Goal: Information Seeking & Learning: Learn about a topic

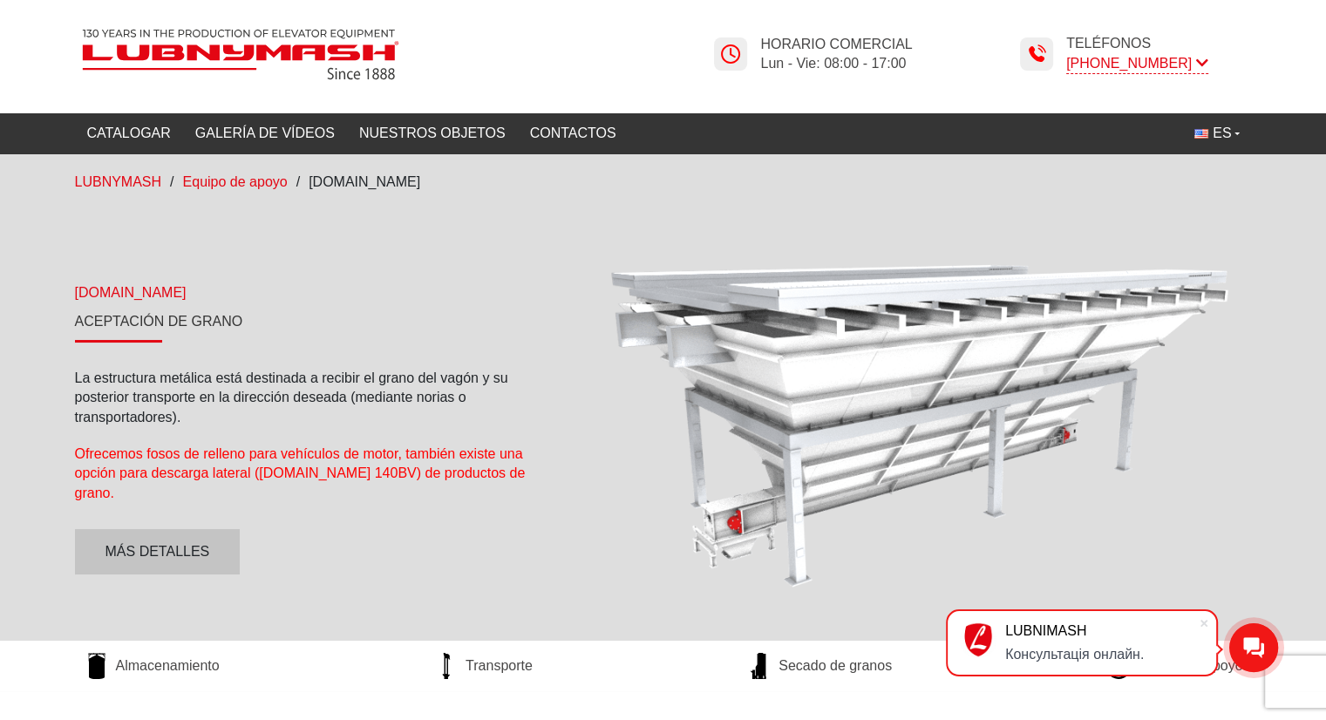
click at [1196, 63] on icon at bounding box center [1202, 63] width 12 height 17
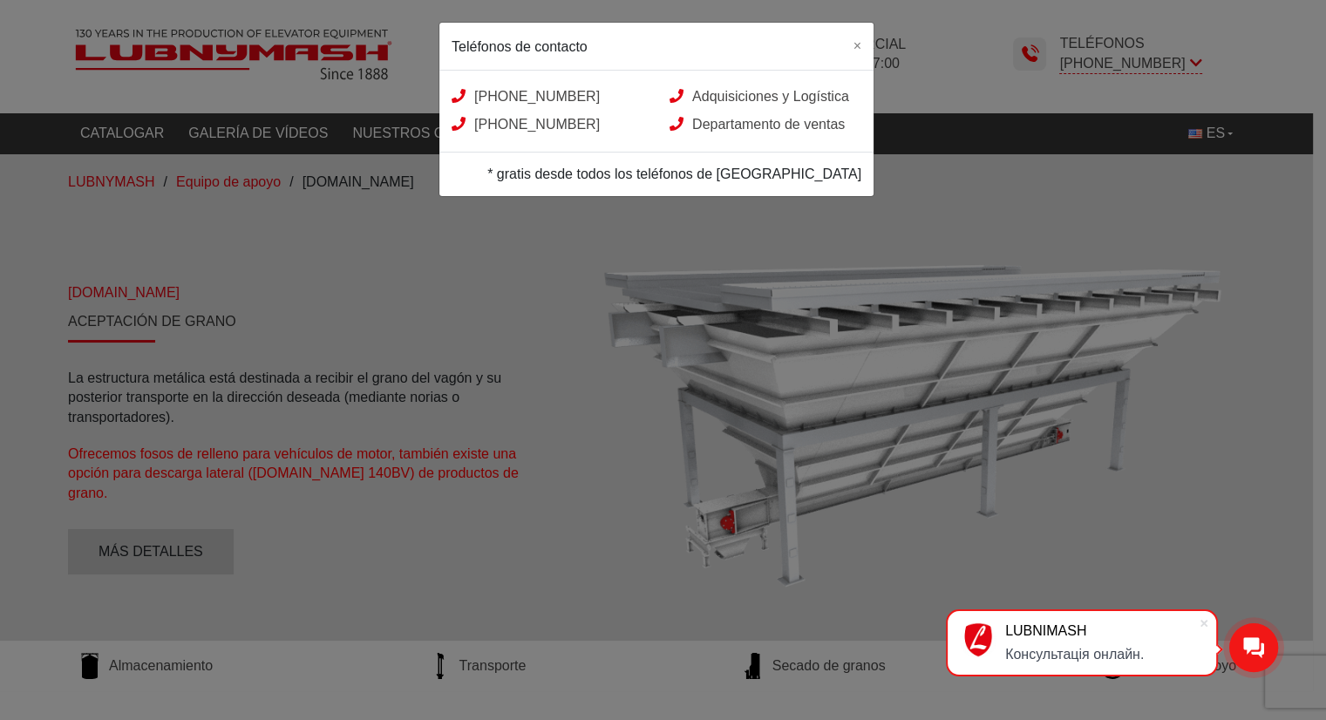
click at [1128, 259] on div "Teléfonos de contacto × +38 (050) 580 22 36 Adquisiciones y Logística +38 (050)…" at bounding box center [663, 360] width 1326 height 720
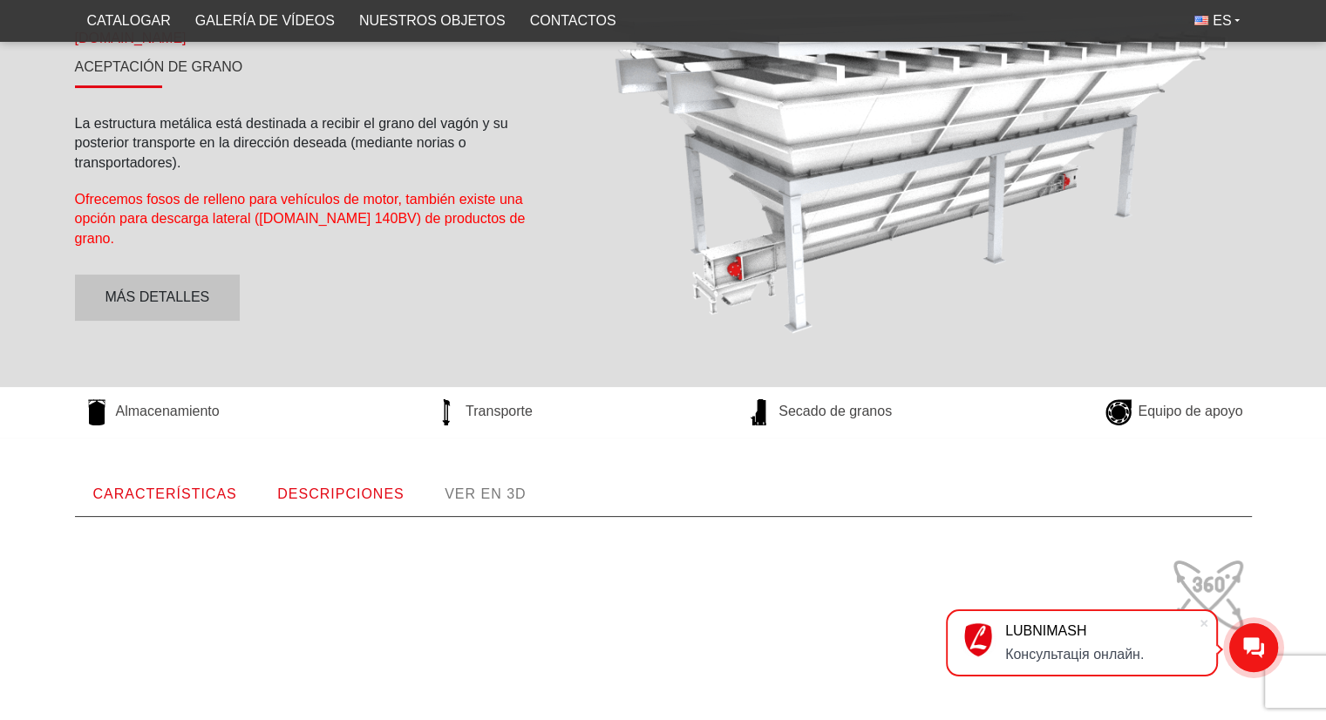
scroll to position [378, 0]
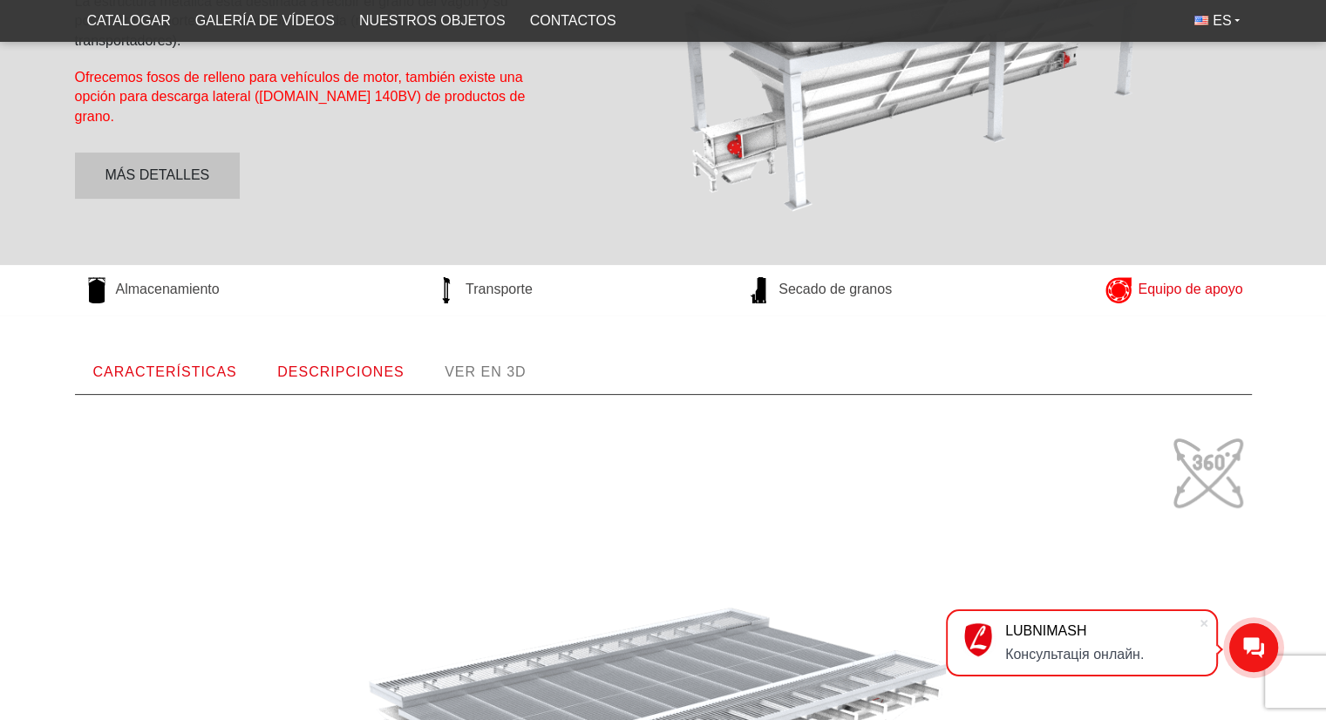
click at [1180, 284] on font "Equipo de apoyo" at bounding box center [1190, 289] width 105 height 15
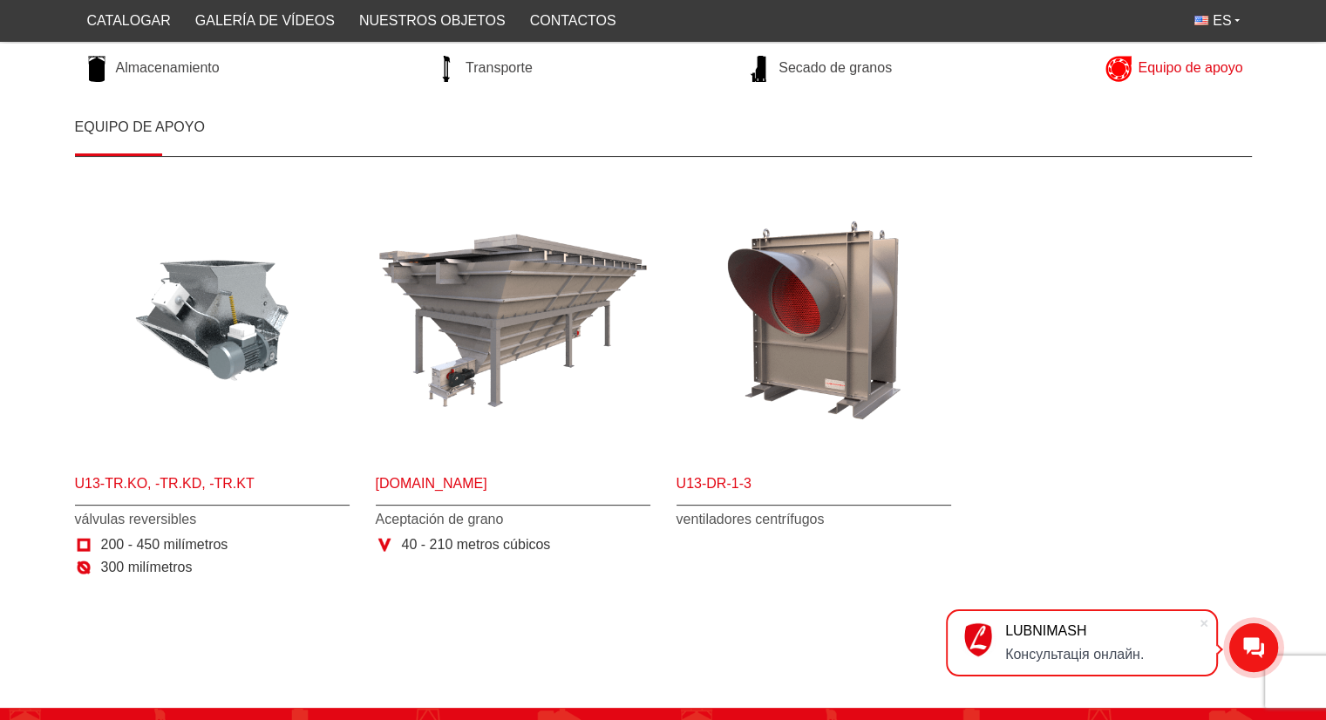
scroll to position [280, 0]
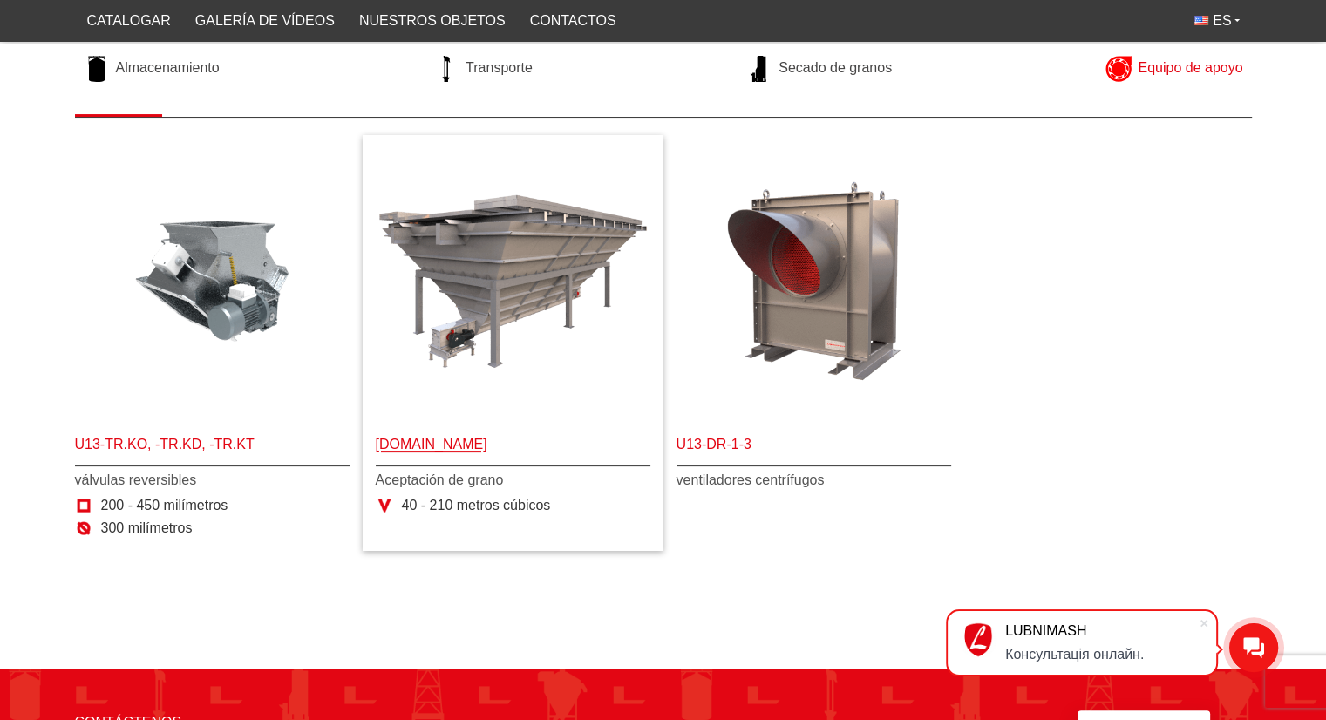
click at [437, 446] on font "U13-TR.MAP" at bounding box center [432, 444] width 112 height 15
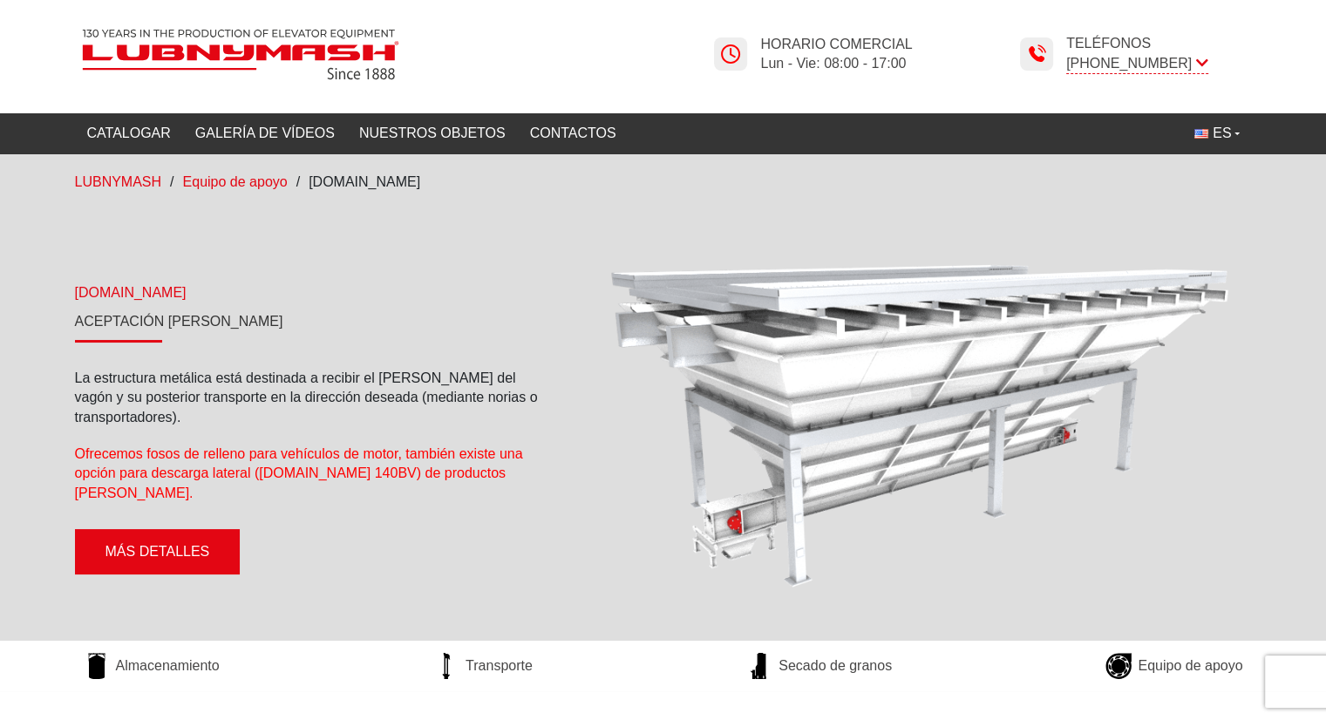
click at [197, 544] on font "Más detalles" at bounding box center [157, 551] width 105 height 15
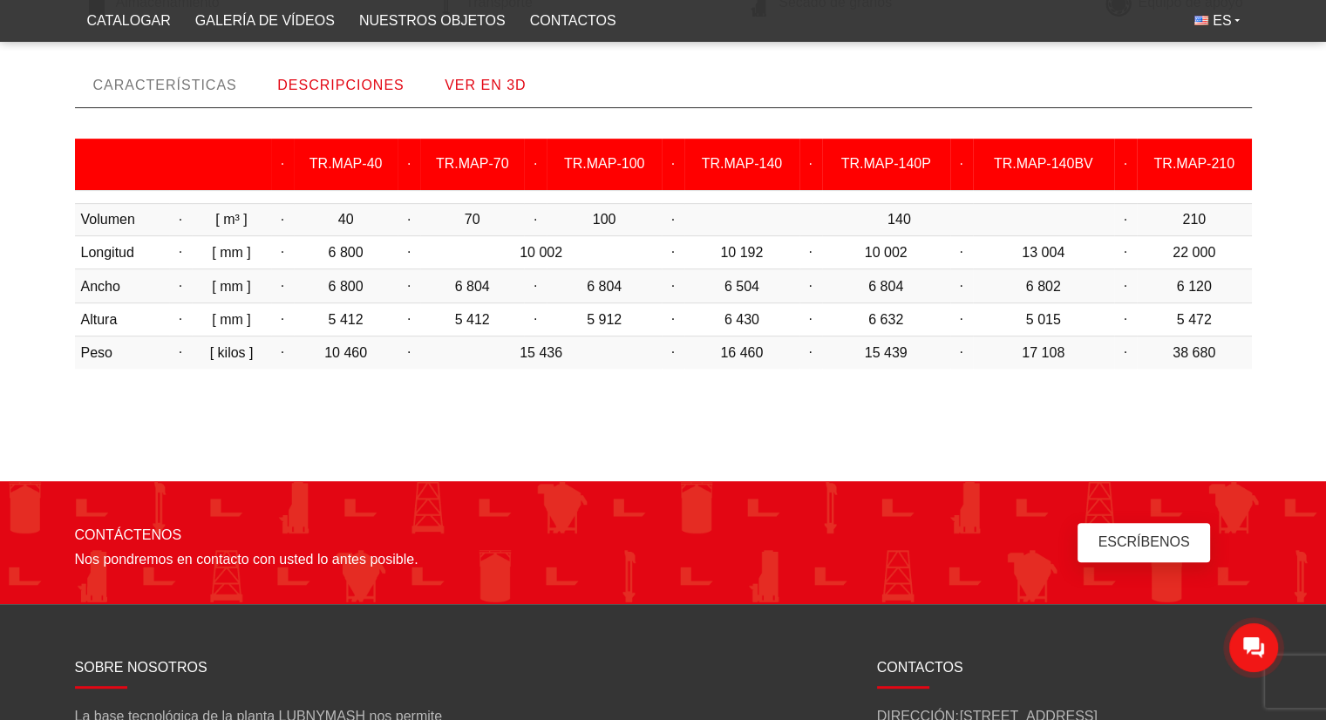
scroll to position [675, 0]
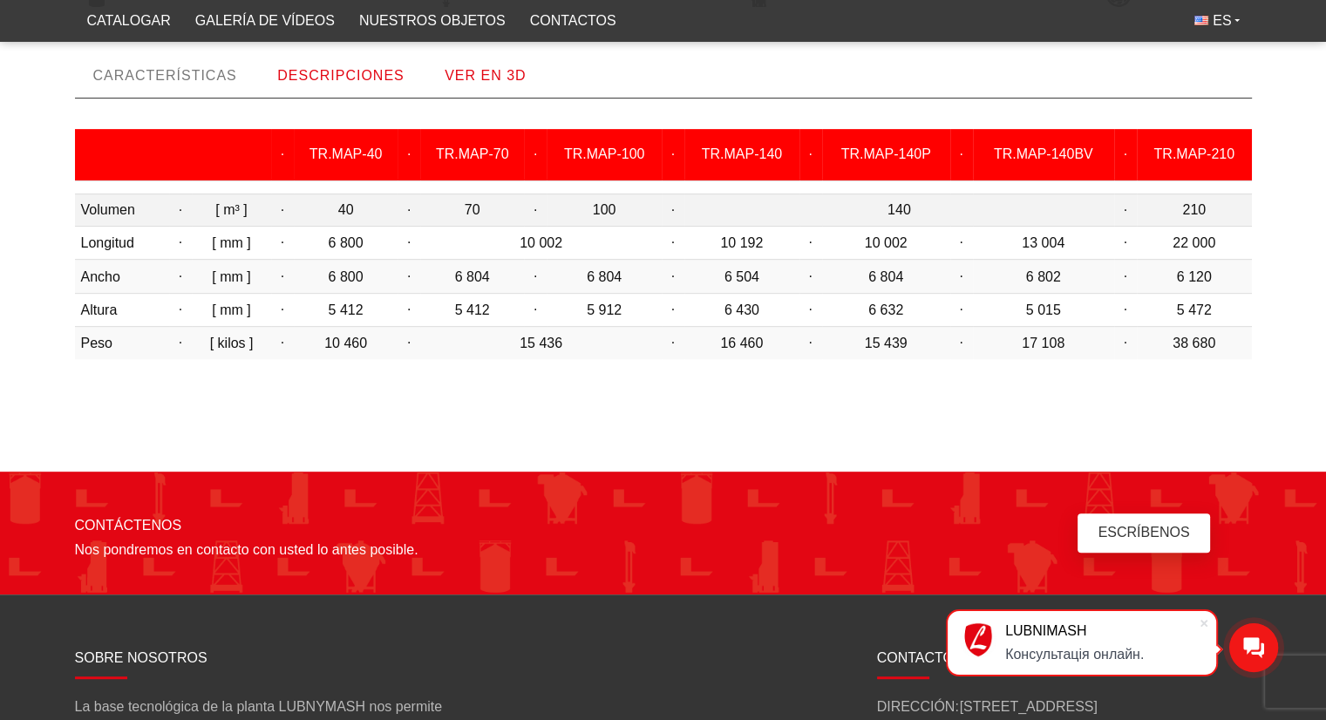
click at [1126, 214] on font "·" at bounding box center [1124, 209] width 3 height 15
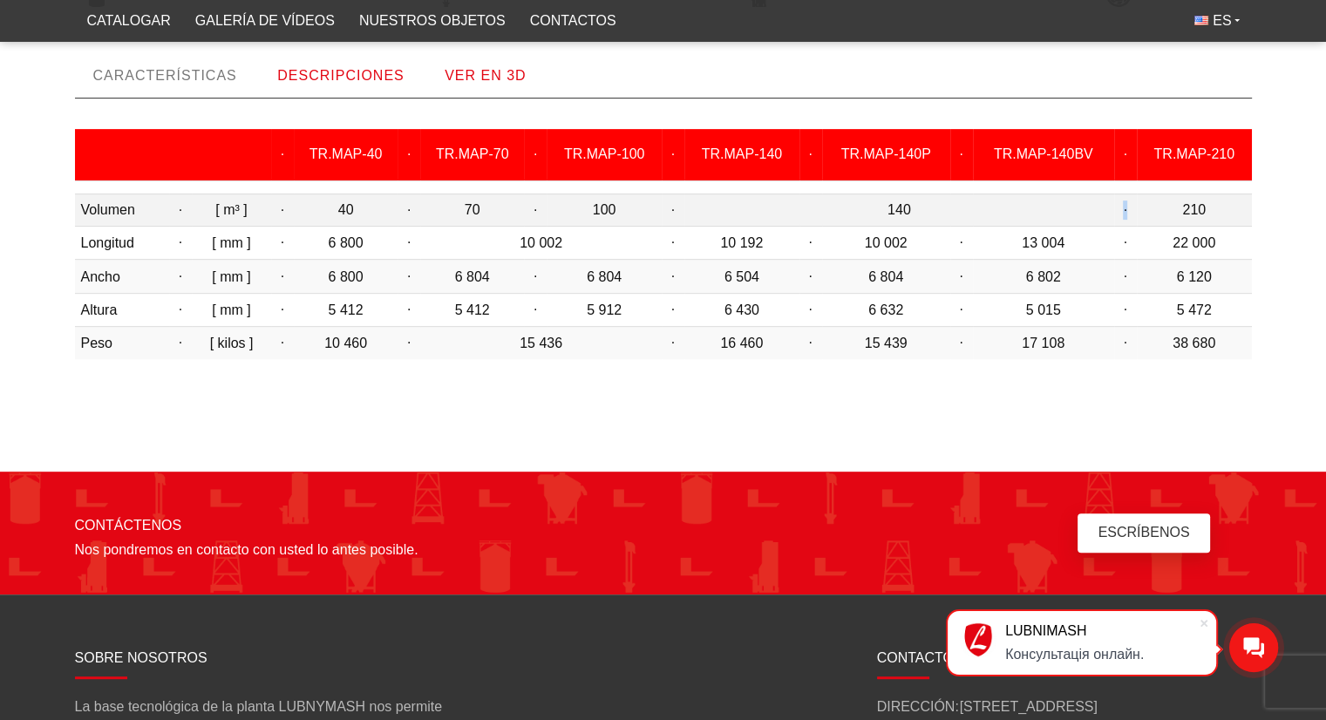
click at [1126, 214] on font "·" at bounding box center [1124, 209] width 3 height 15
click at [1038, 152] on font "TR.MAP-140BV" at bounding box center [1043, 153] width 99 height 15
click at [886, 153] on font "TR.MAP-140P" at bounding box center [886, 153] width 90 height 15
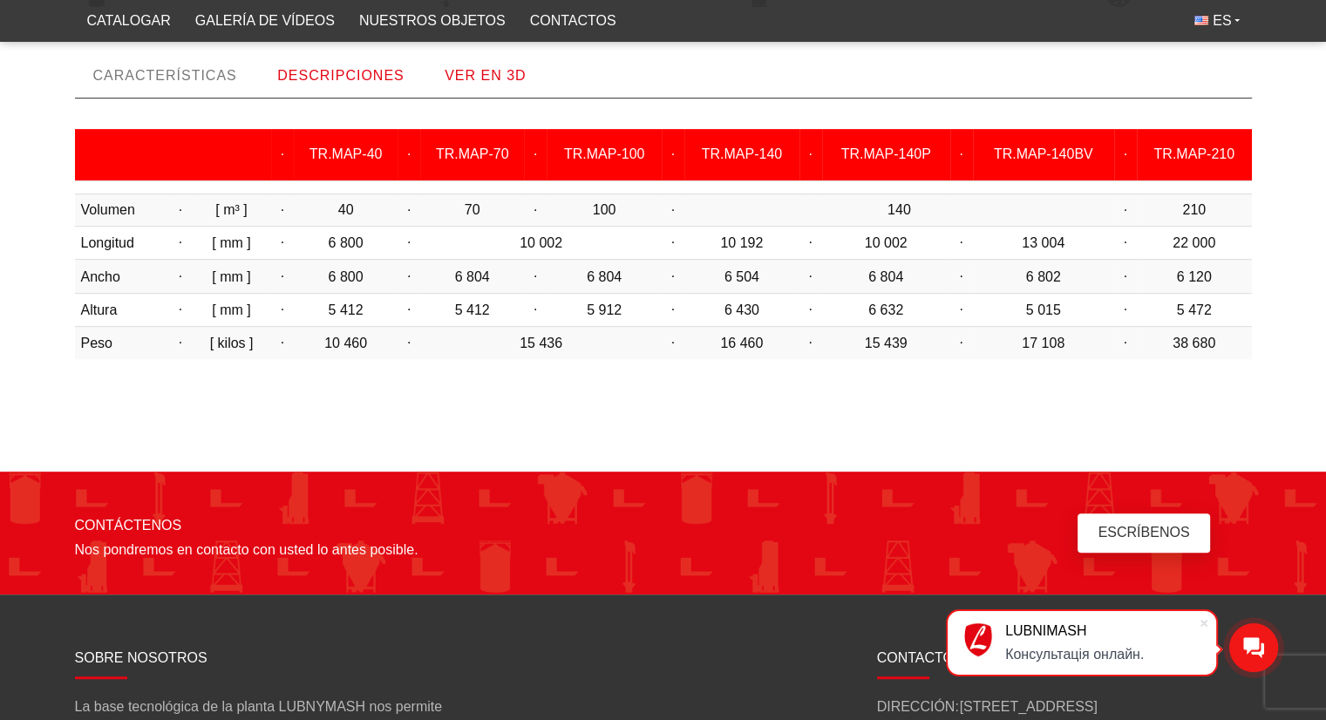
click at [747, 137] on th "TR.MAP-140" at bounding box center [741, 154] width 115 height 51
drag, startPoint x: 747, startPoint y: 137, endPoint x: 480, endPoint y: 161, distance: 268.8
click at [480, 161] on tr "· TR.MAP-40 · TR.MAP-70 · TR.MAP-100 · TR.MAP-140 · TR.MAP-140P · TR.MAP-140BV …" at bounding box center [663, 154] width 1177 height 51
click at [480, 161] on font "TR.MAP-70" at bounding box center [472, 153] width 73 height 15
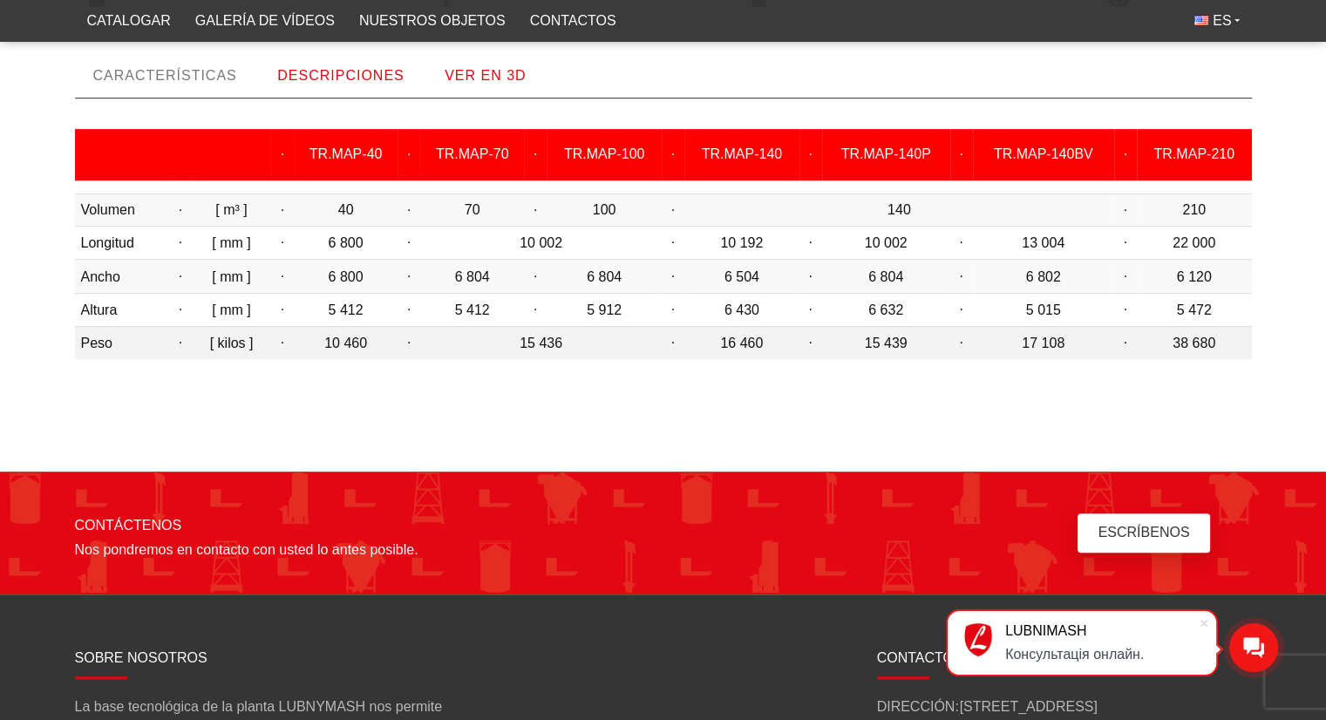
click at [541, 350] on font "15 436" at bounding box center [541, 343] width 43 height 15
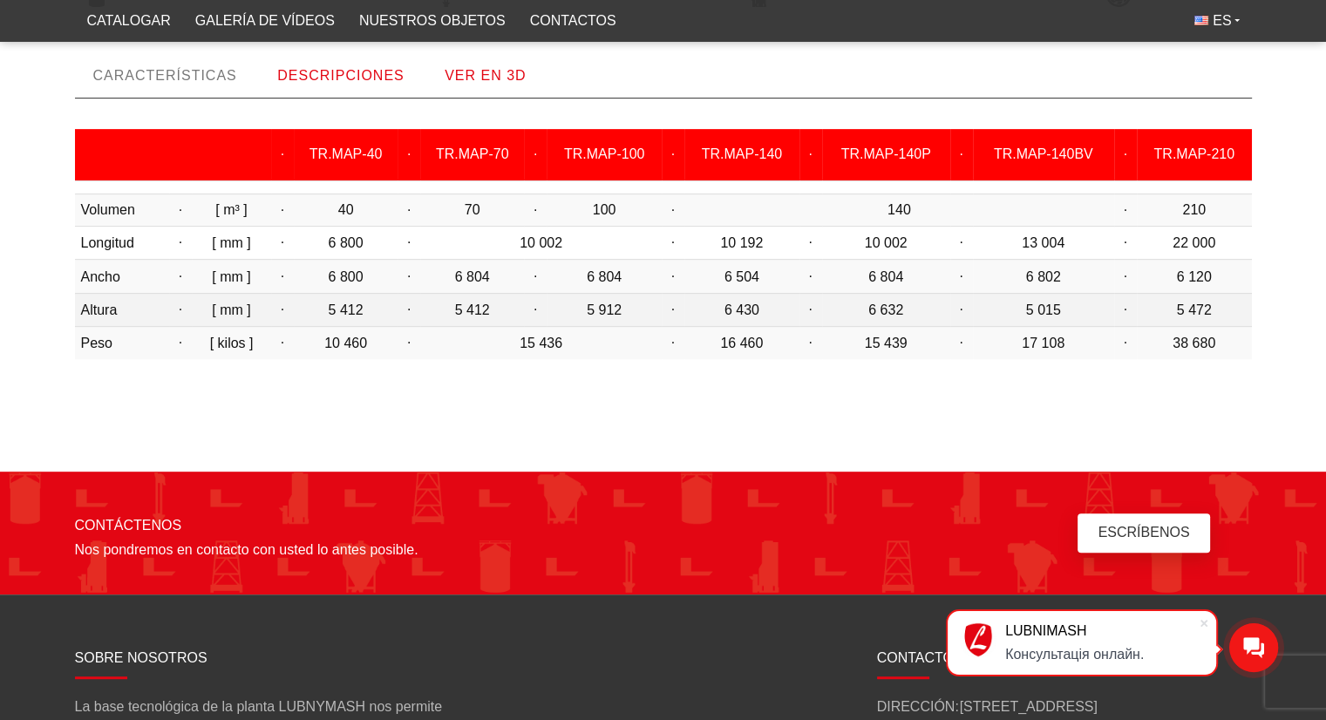
click at [475, 314] on font "5 412" at bounding box center [472, 309] width 35 height 15
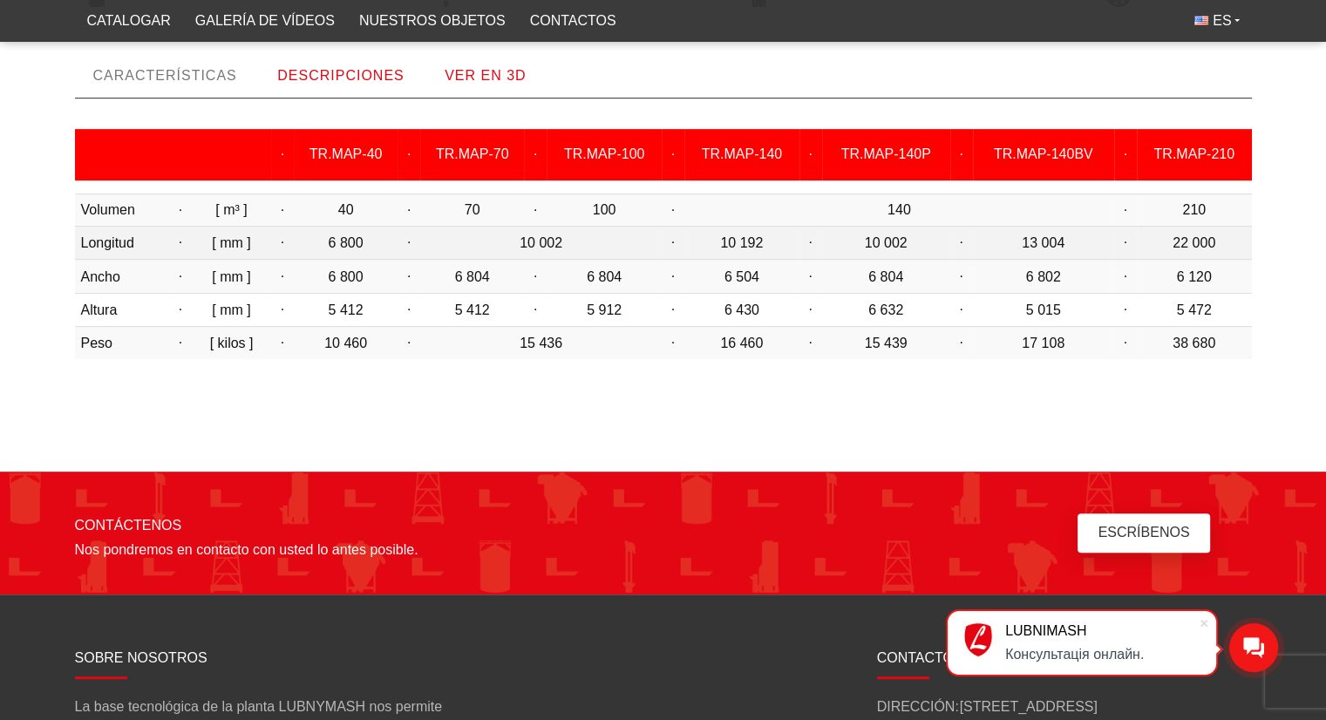
click at [453, 256] on td "10 002" at bounding box center [541, 243] width 242 height 33
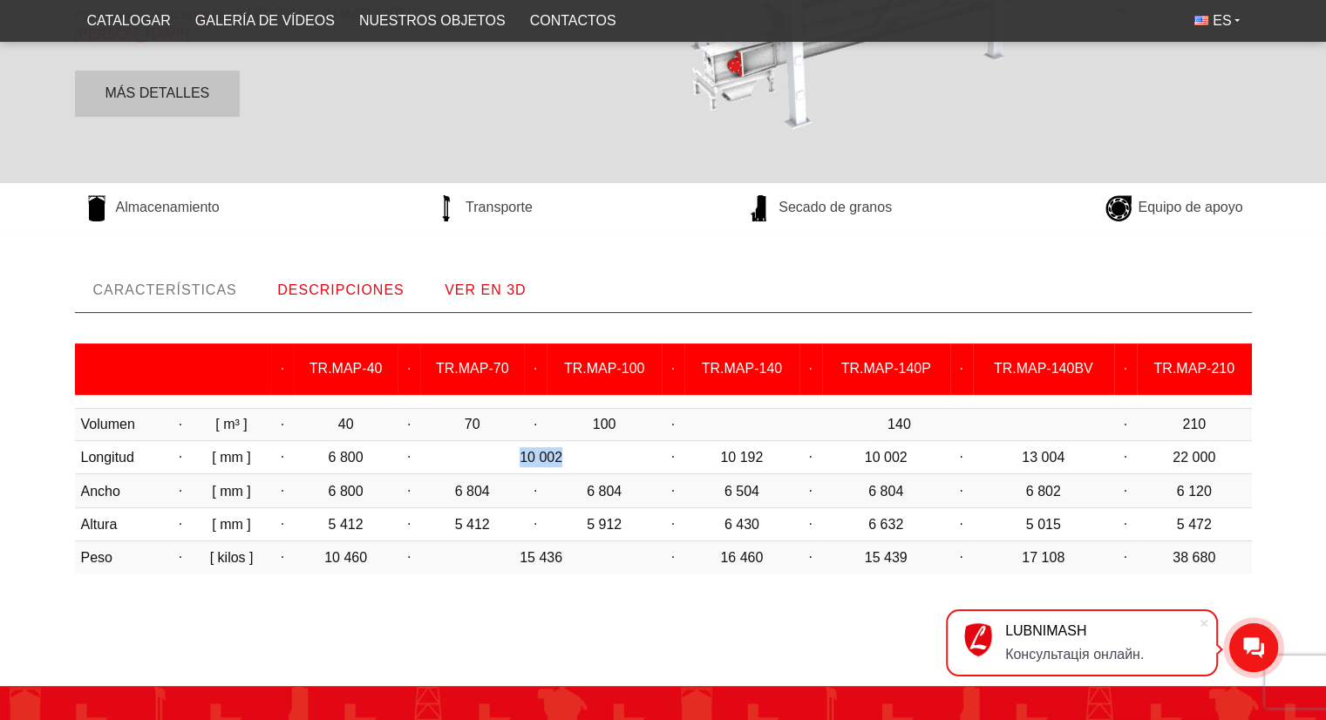
scroll to position [459, 0]
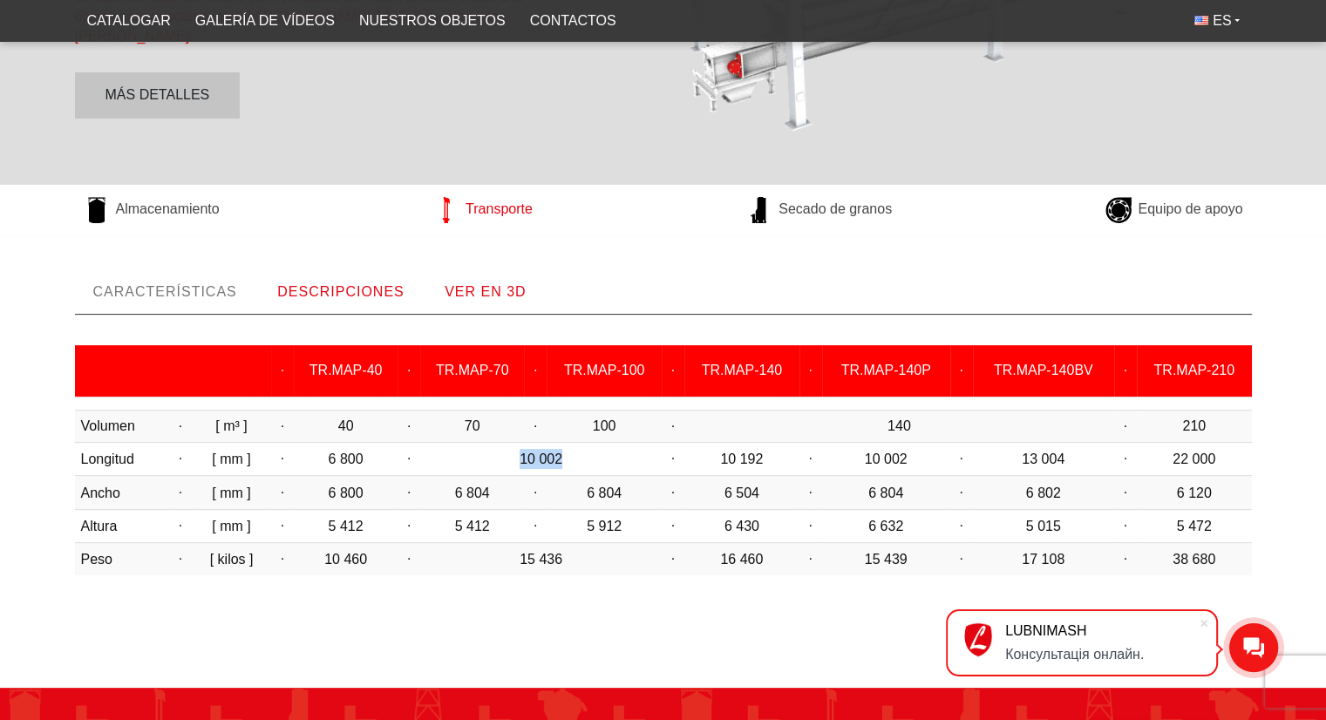
click at [509, 208] on font "Transporte" at bounding box center [499, 208] width 67 height 15
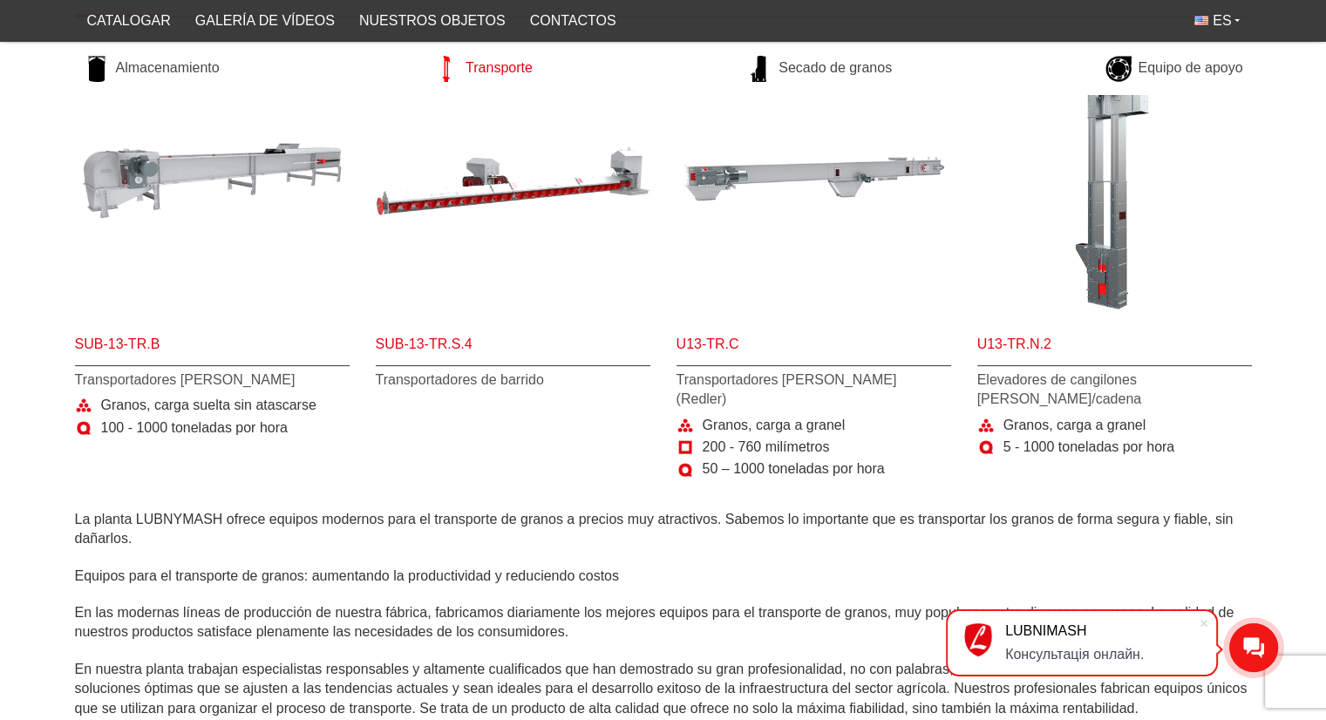
scroll to position [383, 0]
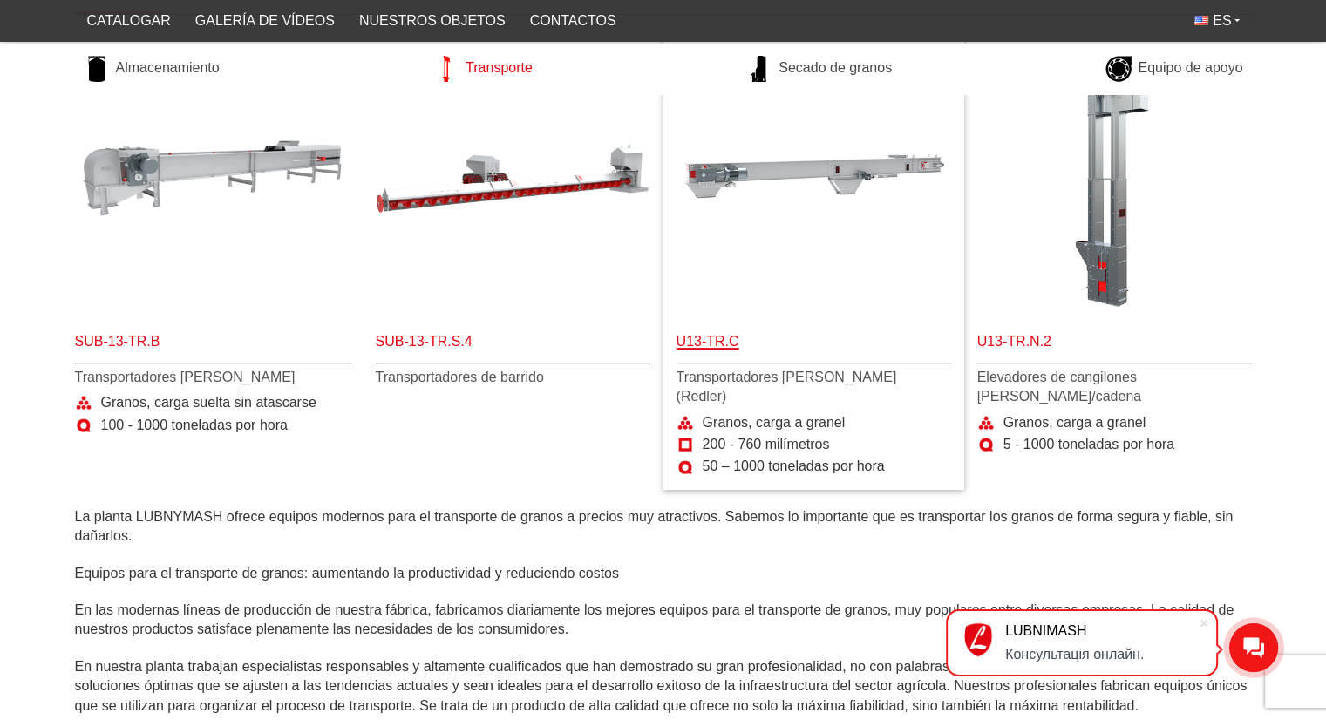
click at [695, 334] on font "U13-TR.C" at bounding box center [708, 341] width 63 height 15
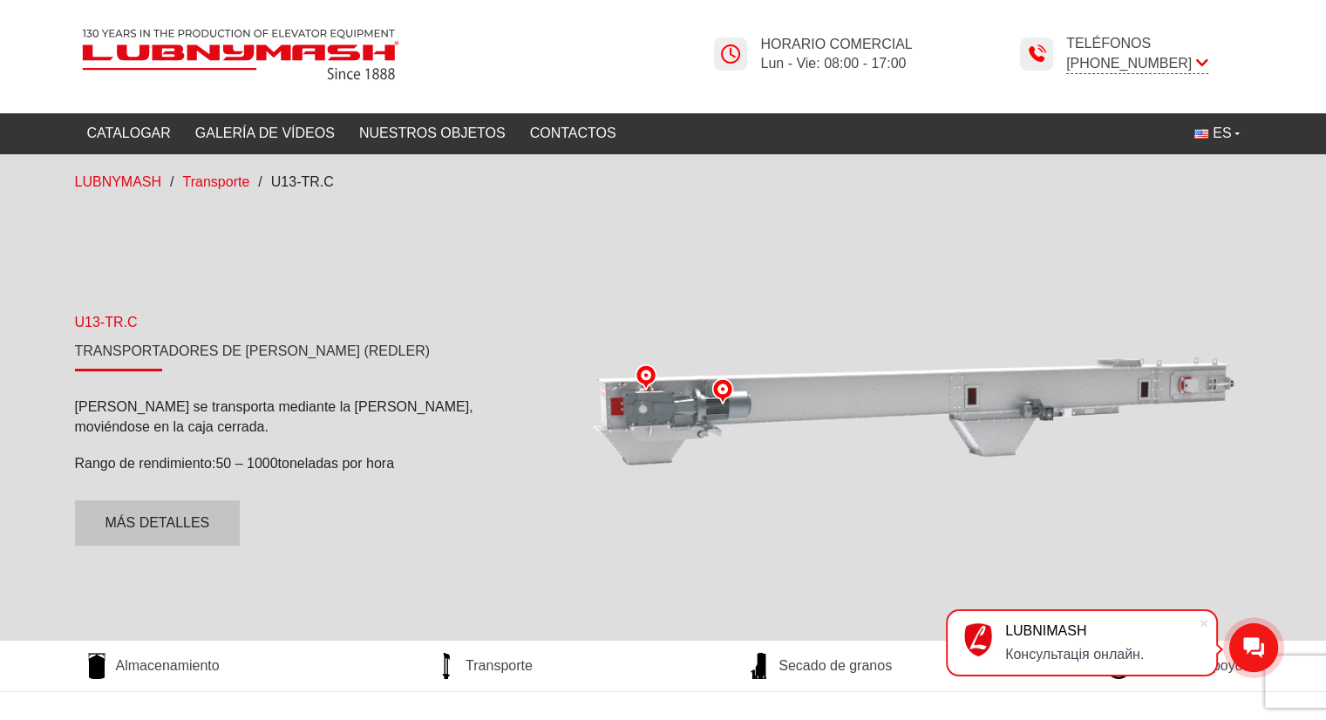
drag, startPoint x: 1222, startPoint y: 270, endPoint x: 664, endPoint y: 562, distance: 629.8
click at [664, 562] on div at bounding box center [914, 418] width 676 height 394
click at [202, 517] on font "Más detalles" at bounding box center [157, 522] width 105 height 15
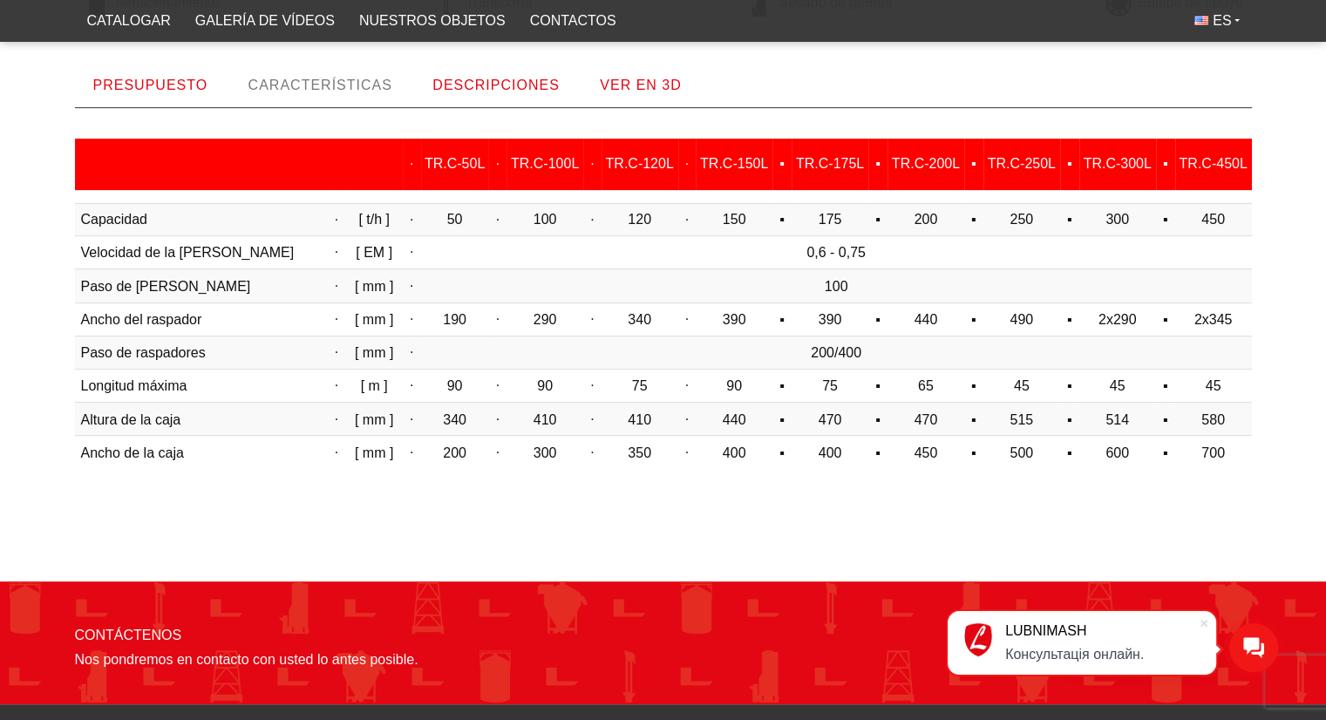
scroll to position [1043, 0]
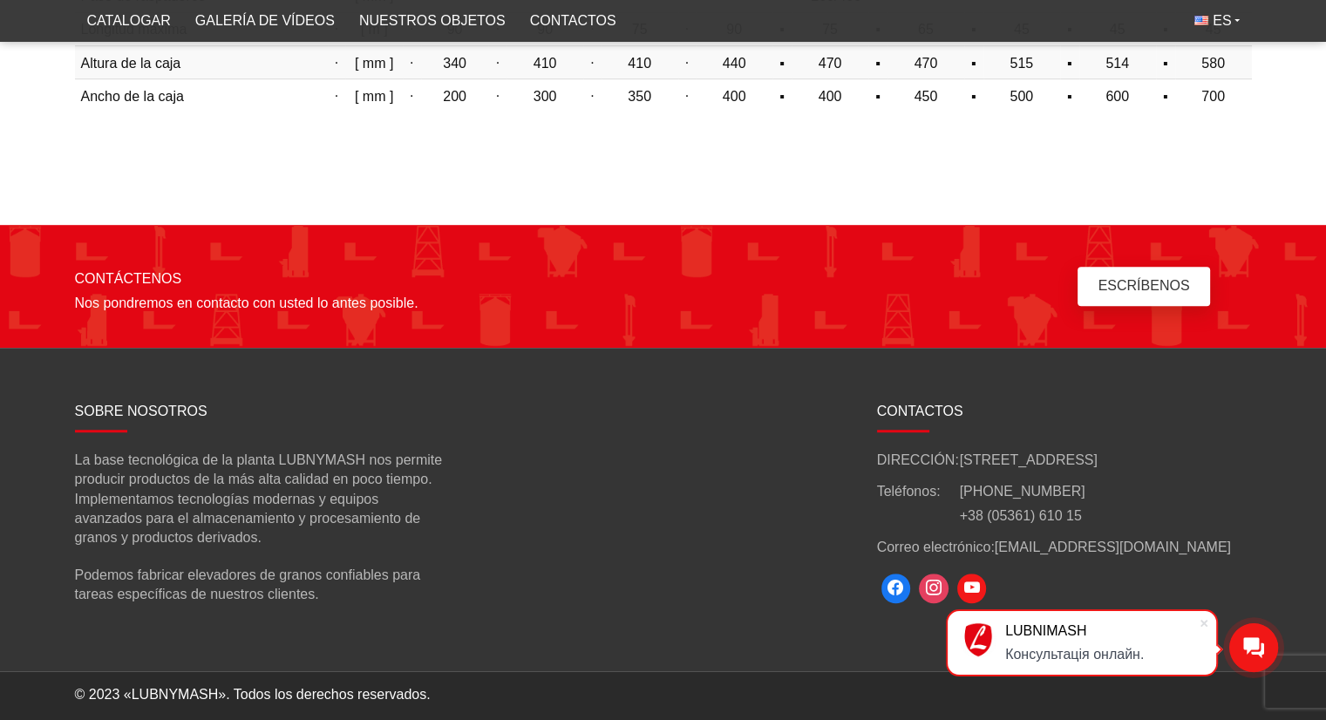
drag, startPoint x: 1323, startPoint y: 491, endPoint x: 1334, endPoint y: 484, distance: 13.3
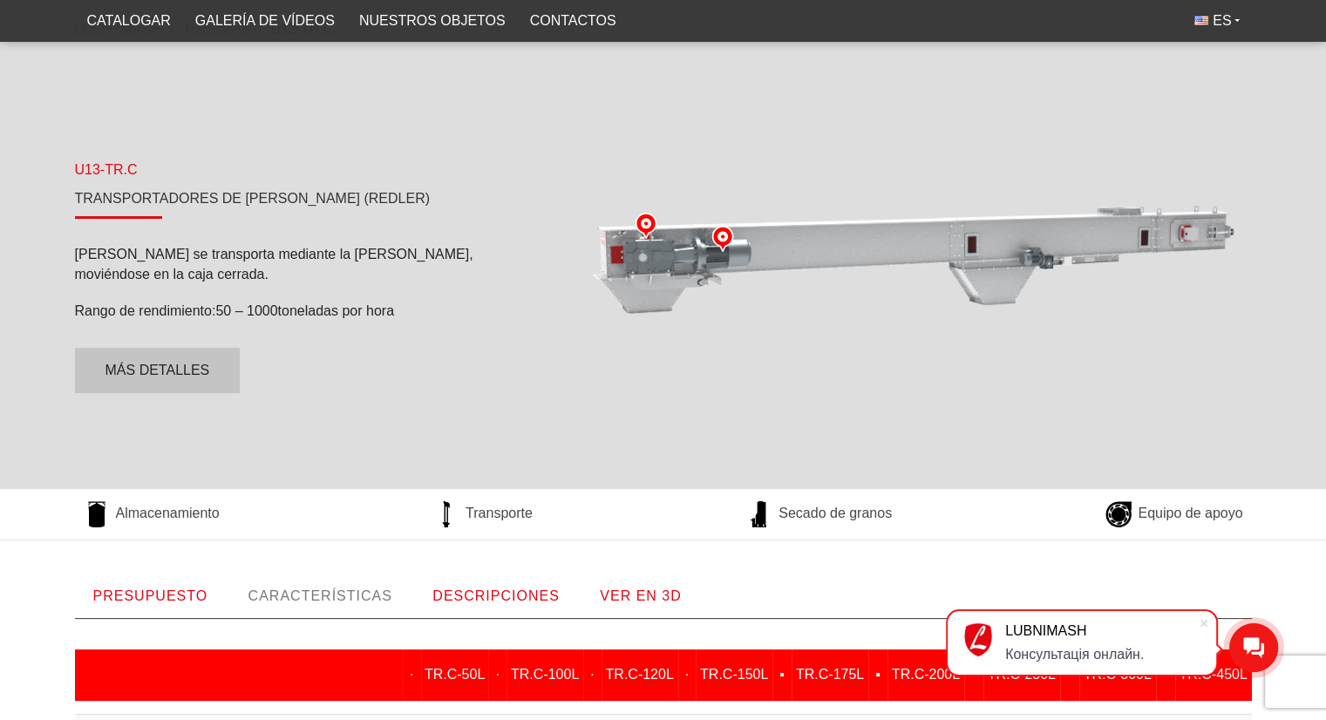
scroll to position [164, 0]
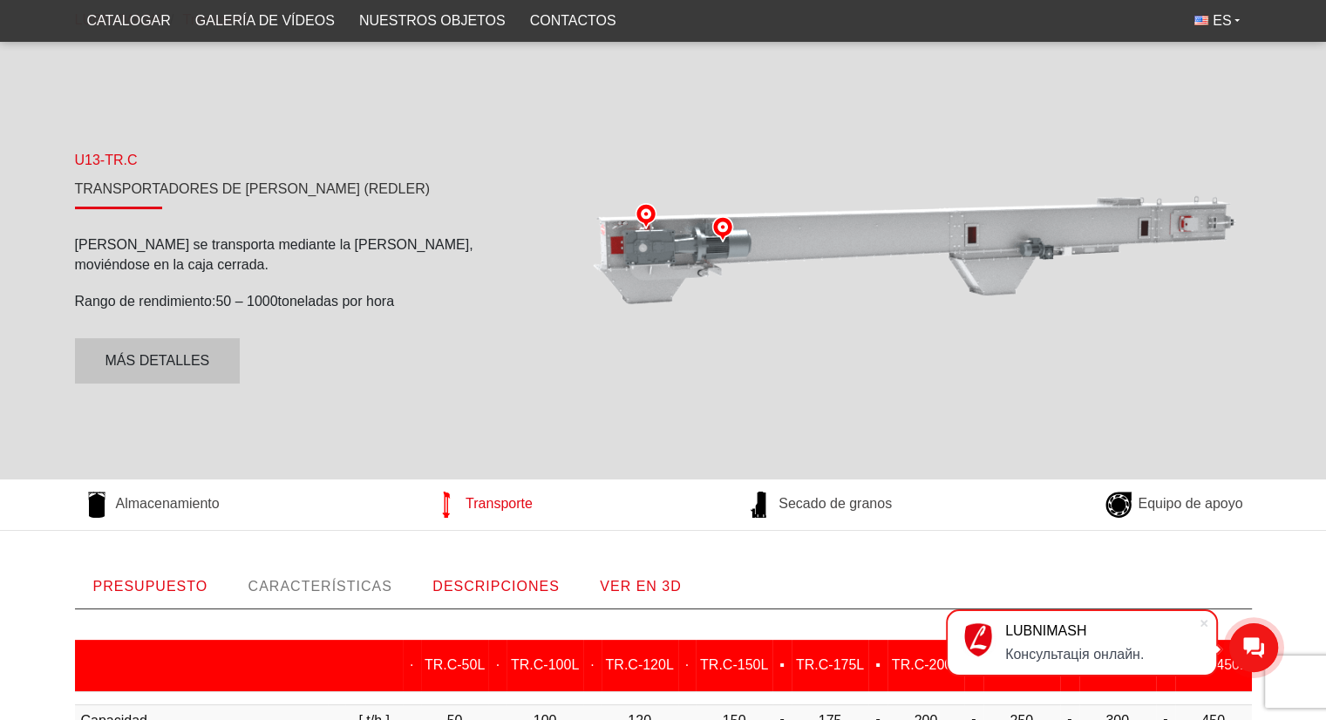
click at [512, 507] on font "Transporte" at bounding box center [499, 503] width 67 height 15
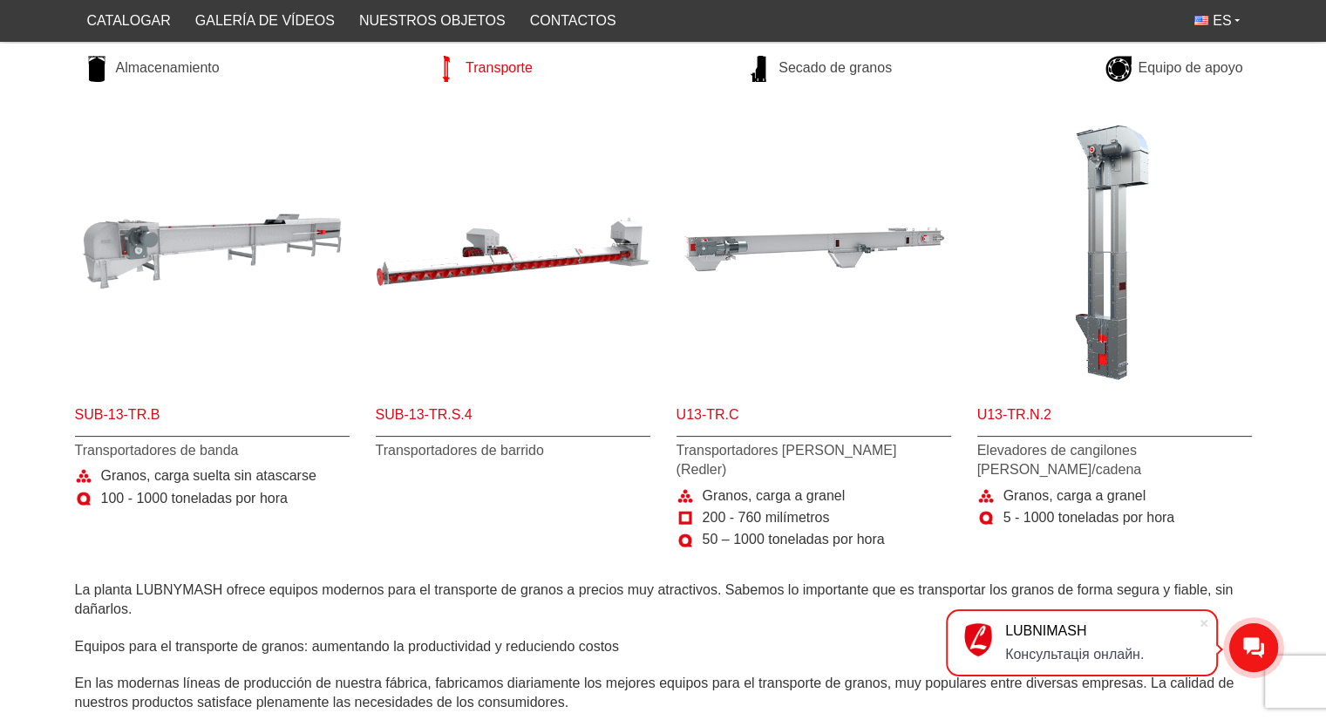
scroll to position [338, 0]
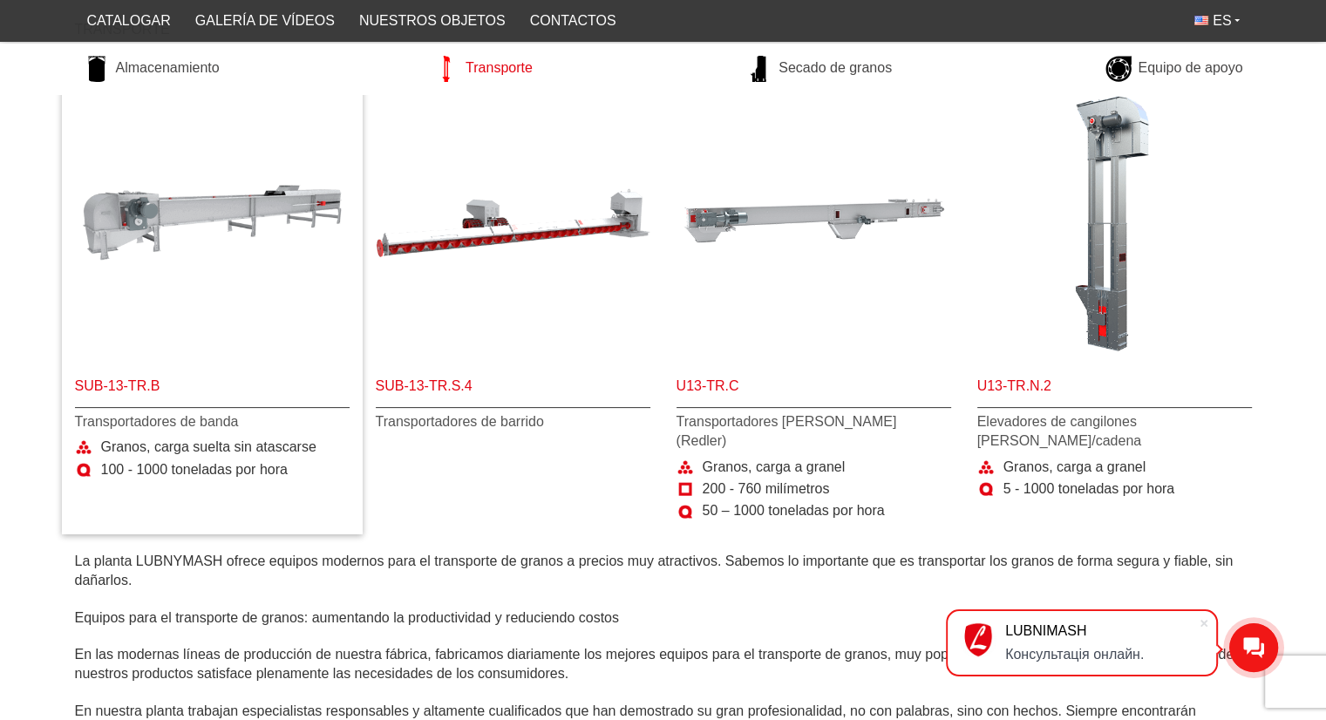
click at [158, 435] on div "Sub-13-TR.B Transportadores [PERSON_NAME] Granos, carga suelta sin atascarse 10…" at bounding box center [212, 424] width 275 height 111
click at [95, 378] on font "Sub-13-TR.B" at bounding box center [117, 385] width 85 height 15
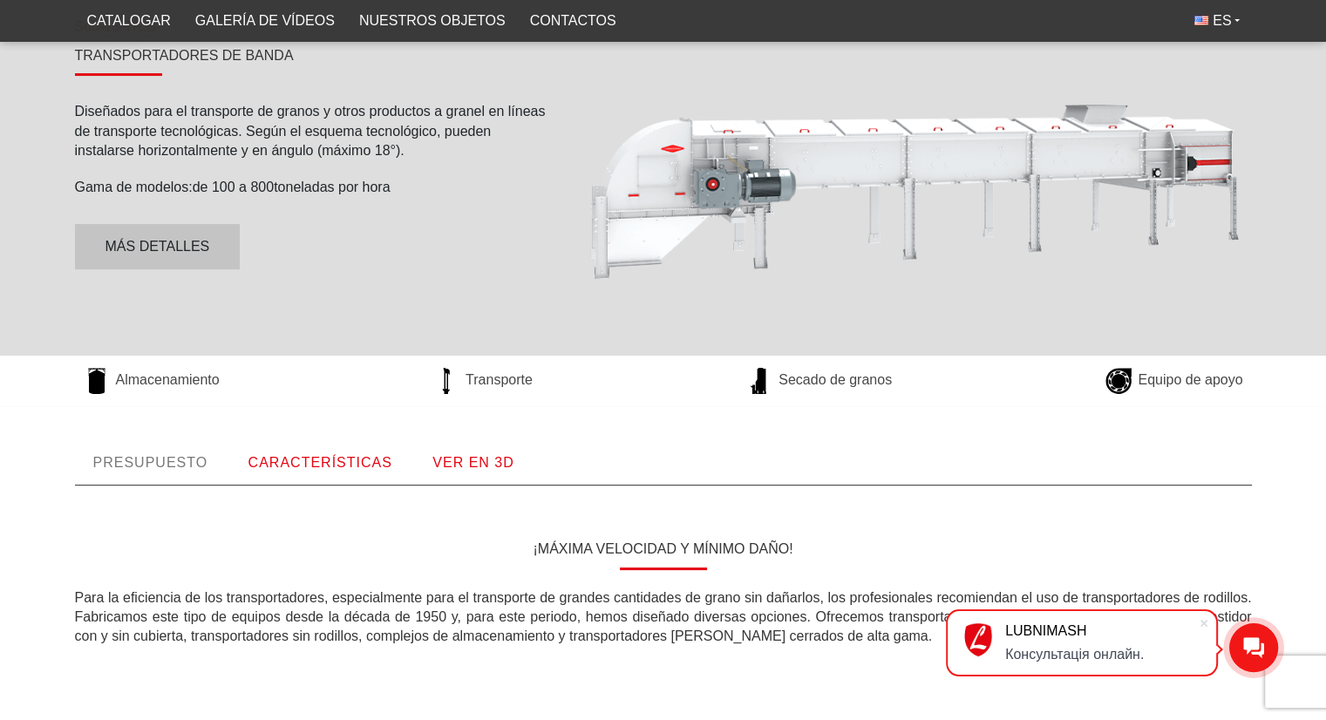
scroll to position [309, 0]
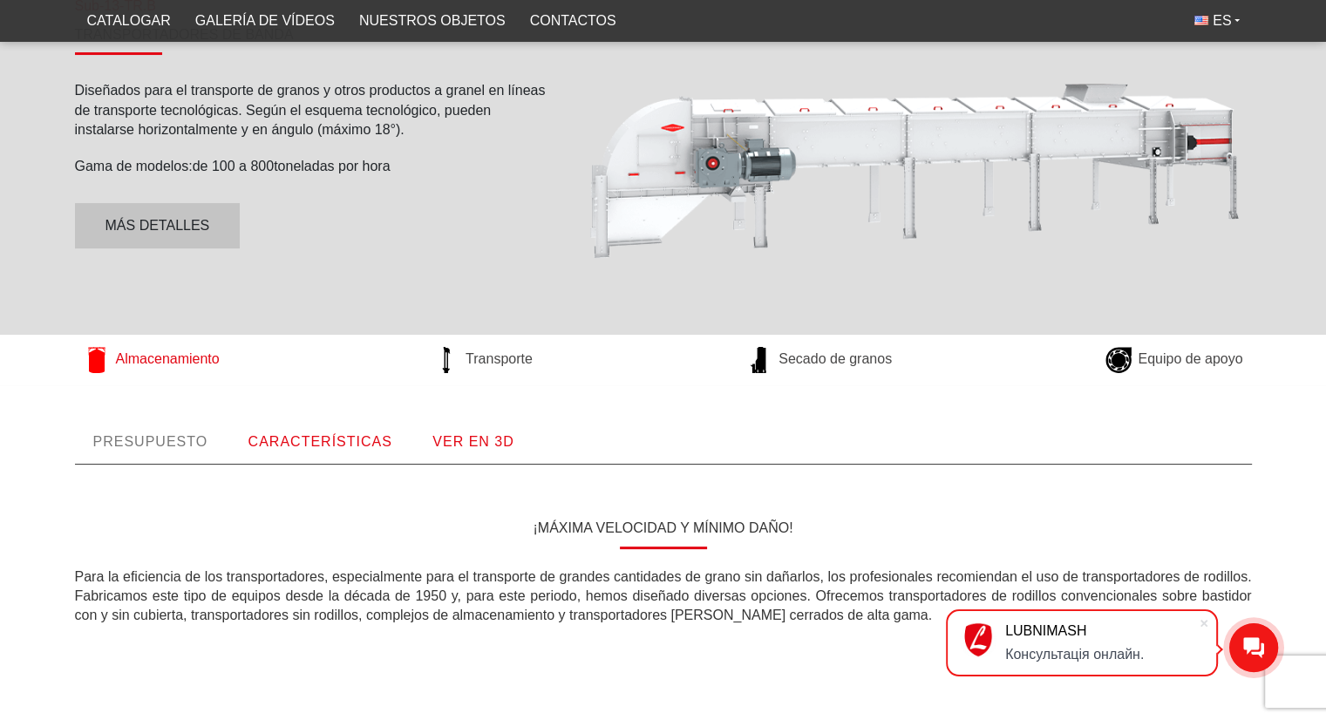
click at [193, 358] on font "Almacenamiento" at bounding box center [168, 358] width 104 height 15
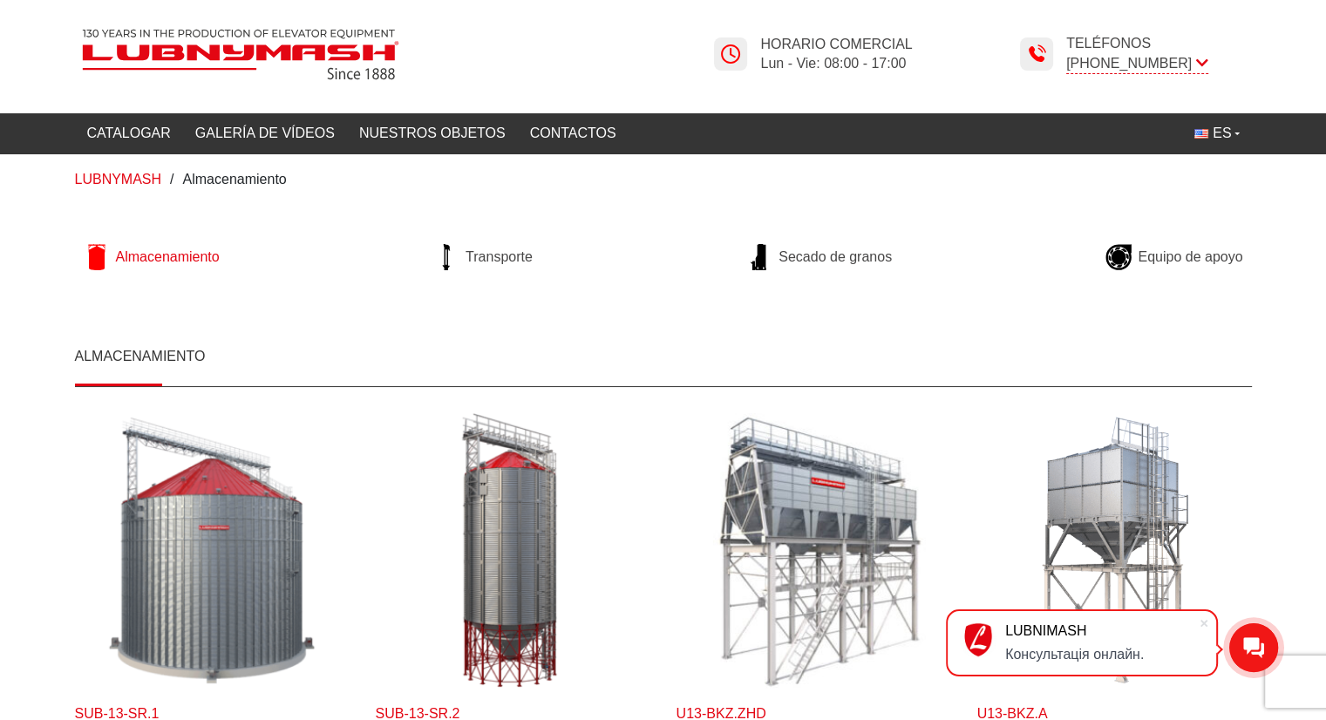
drag, startPoint x: 1337, startPoint y: 215, endPoint x: 784, endPoint y: 157, distance: 555.9
click at [784, 157] on div "LUBNYMASH / Almacenamiento" at bounding box center [663, 179] width 1326 height 51
